Goal: Task Accomplishment & Management: Manage account settings

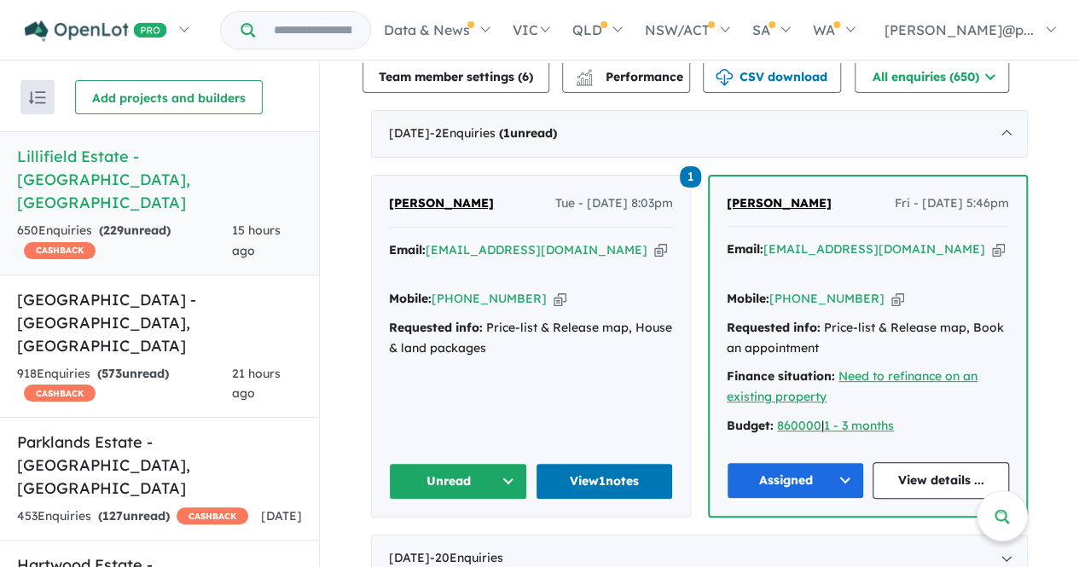
scroll to position [652, 0]
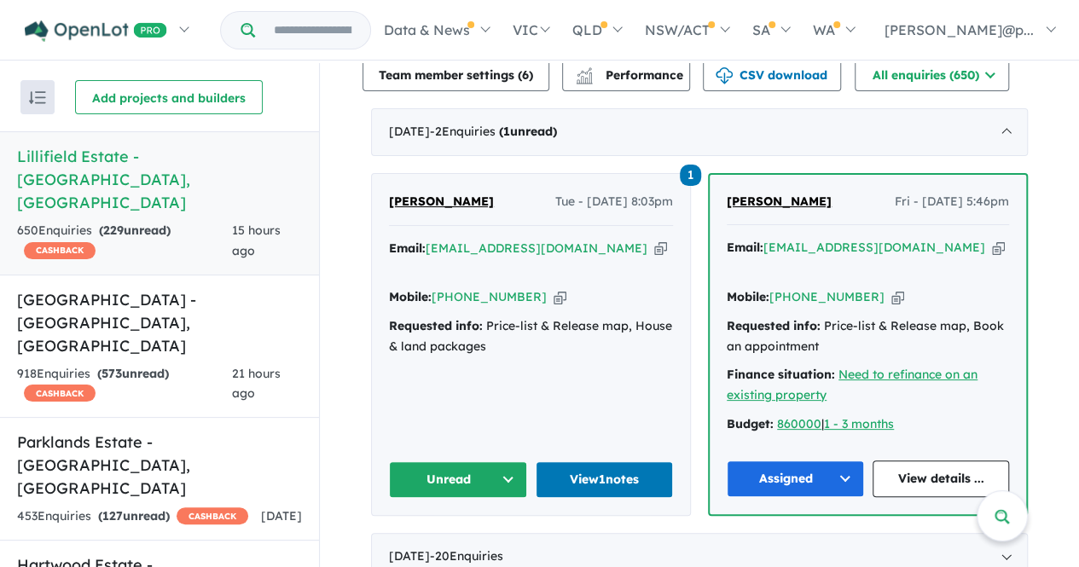
click at [546, 279] on div "Email: jotjhutti@gmail.com Copied! Mobile: +61 493 820 495 Copied! Requested in…" at bounding box center [531, 302] width 284 height 127
click at [553, 288] on icon "button" at bounding box center [559, 297] width 13 height 18
click at [563, 243] on div "Email: jotjhutti@gmail.com Copied!" at bounding box center [531, 259] width 284 height 41
click at [654, 242] on icon "button" at bounding box center [660, 249] width 13 height 18
drag, startPoint x: 479, startPoint y: 194, endPoint x: 382, endPoint y: 194, distance: 97.2
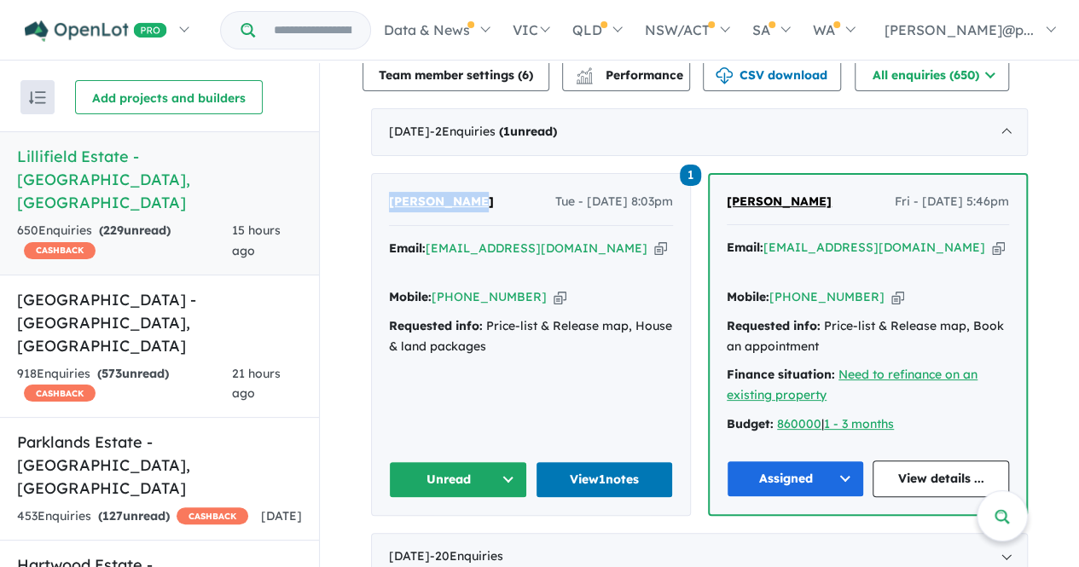
click at [382, 194] on div "1 Harjot Singh Tue - 07/10/2025, 8:03pm Email: jotjhutti@gmail.com Copied! Mobi…" at bounding box center [531, 344] width 318 height 341
copy span "[PERSON_NAME]"
click at [645, 182] on div "1 Harjot Singh Tue - 07/10/2025, 8:03pm Email: jotjhutti@gmail.com Copied! Mobi…" at bounding box center [531, 344] width 318 height 341
click at [627, 461] on link "View 1 notes" at bounding box center [604, 479] width 138 height 37
click at [524, 346] on div "1 Harjot Singh Tue - 07/10/2025, 8:03pm Email: jotjhutti@gmail.com Copied! Mobi…" at bounding box center [531, 344] width 318 height 341
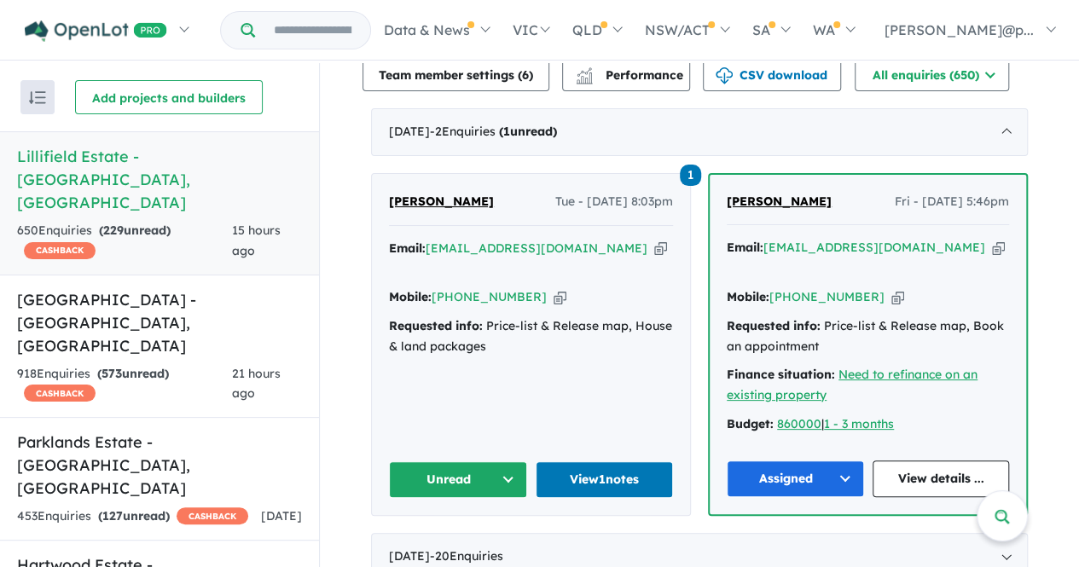
click at [492, 461] on button "Unread" at bounding box center [458, 479] width 138 height 37
click at [457, 539] on button "Assigned" at bounding box center [464, 558] width 148 height 39
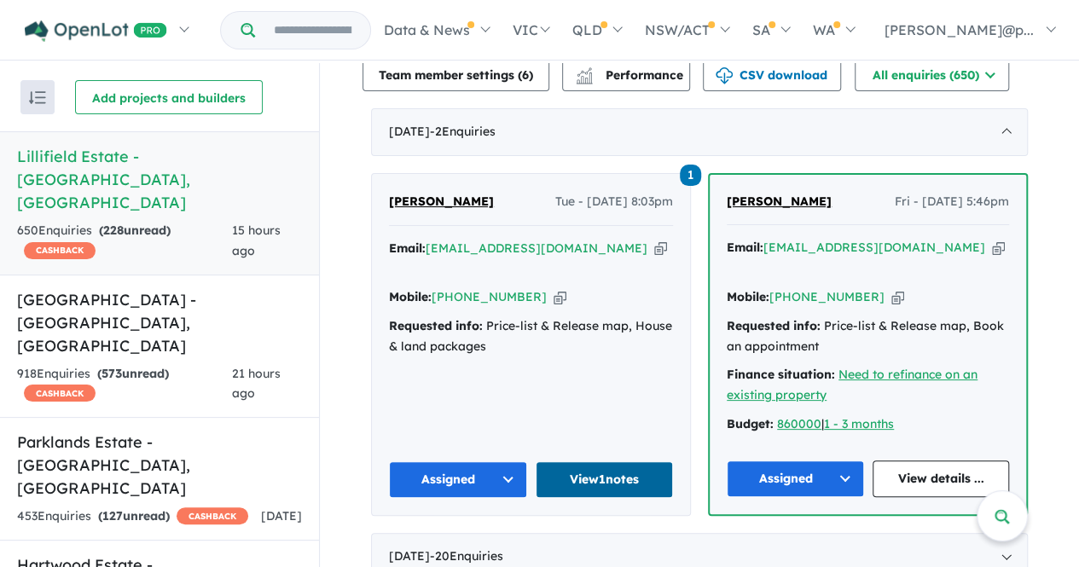
click at [578, 461] on link "View 1 notes" at bounding box center [604, 479] width 138 height 37
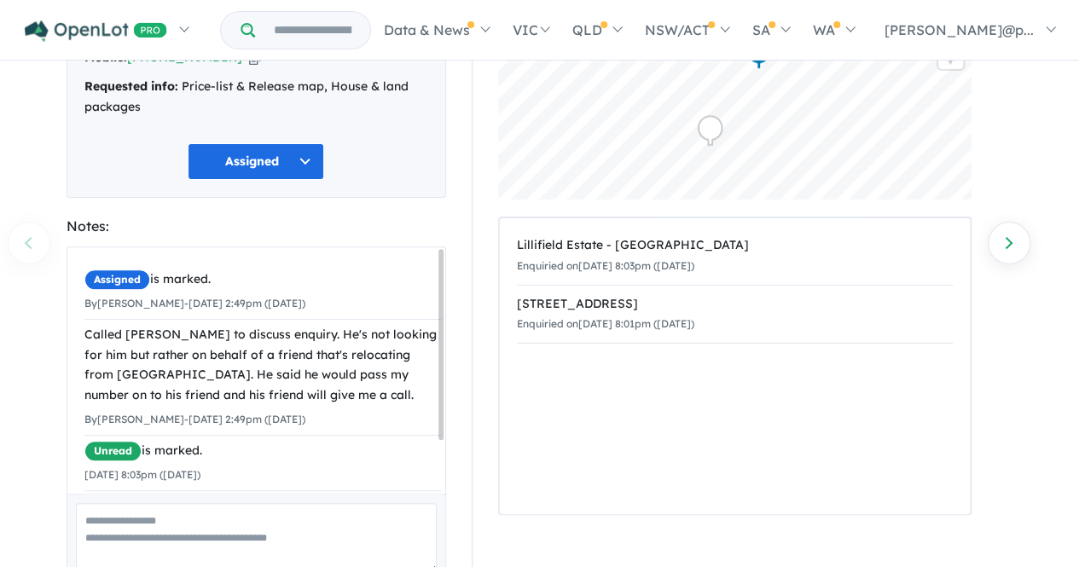
scroll to position [68, 0]
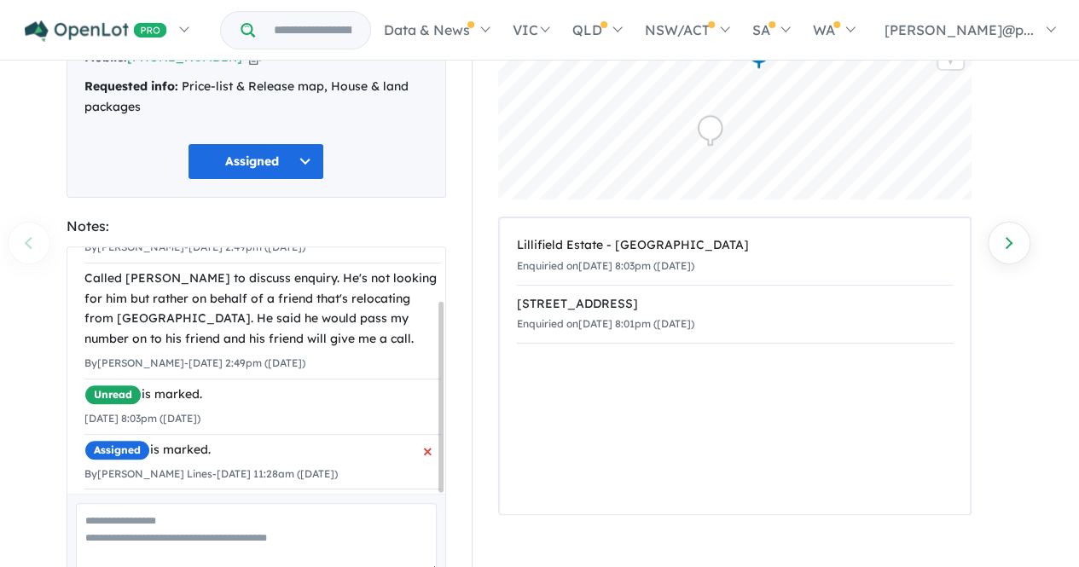
drag, startPoint x: 79, startPoint y: 261, endPoint x: 367, endPoint y: 466, distance: 353.9
click at [367, 466] on div "Assigned is marked. By Eden Facey-Smith - 19/07/2025 2:49pm (Saturday) Called H…" at bounding box center [262, 348] width 391 height 315
copy ul "Assigned is marked. By Eden Facey-Smith - 19/07/2025 2:49pm (Saturday) Called H…"
